Goal: Task Accomplishment & Management: Complete application form

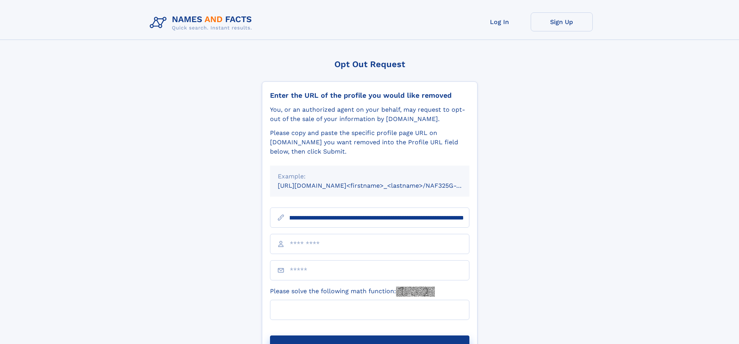
scroll to position [0, 84]
type input "**********"
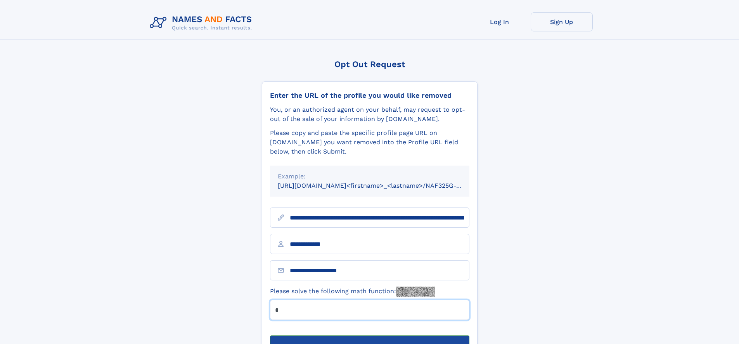
type input "*"
click at [369, 335] on button "Submit Opt Out Request" at bounding box center [369, 347] width 199 height 25
